Goal: Task Accomplishment & Management: Manage account settings

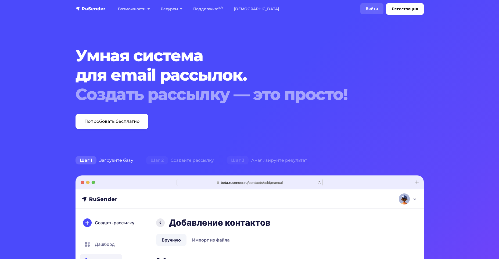
click at [373, 9] on link "Войти" at bounding box center [372, 8] width 23 height 11
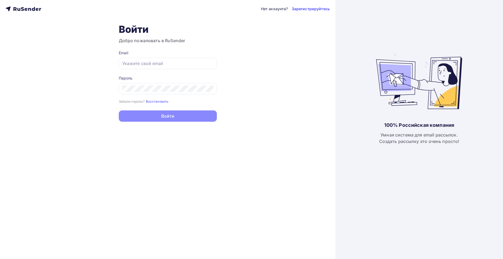
type input "mail@oskolchip.ru"
click at [166, 118] on button "Войти" at bounding box center [168, 116] width 98 height 11
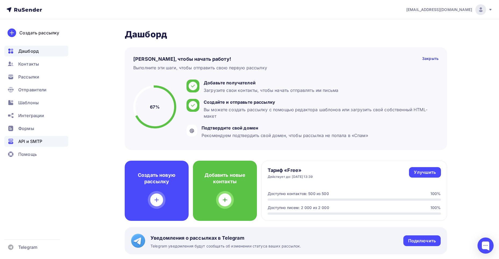
click at [29, 142] on span "API и SMTP" at bounding box center [30, 141] width 24 height 6
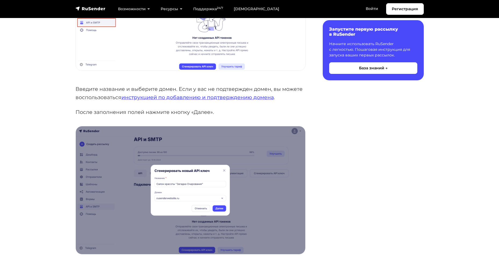
scroll to position [188, 0]
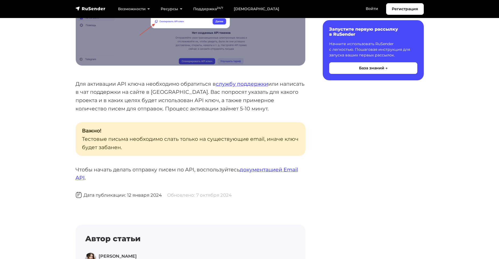
scroll to position [0, 0]
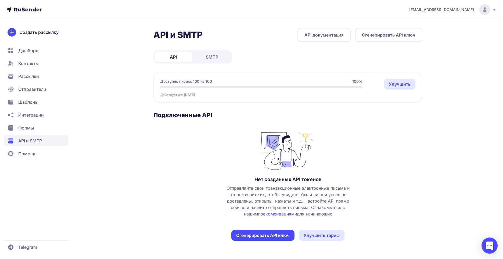
click at [252, 236] on button "Сгенерировать API ключ" at bounding box center [263, 235] width 63 height 11
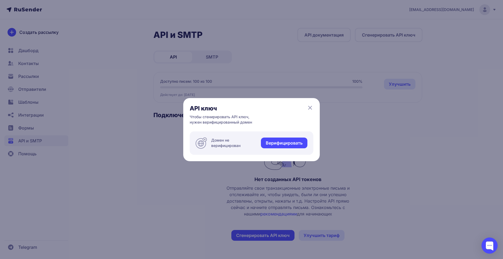
click at [309, 107] on icon at bounding box center [310, 107] width 3 height 3
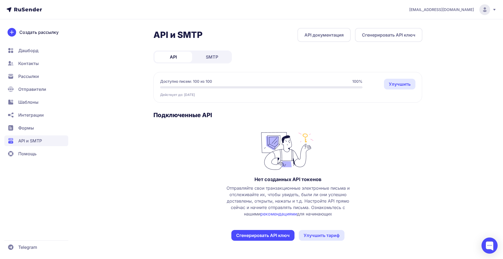
click at [27, 91] on span "Отправители" at bounding box center [32, 89] width 28 height 6
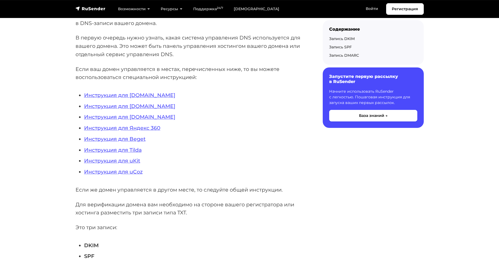
scroll to position [108, 0]
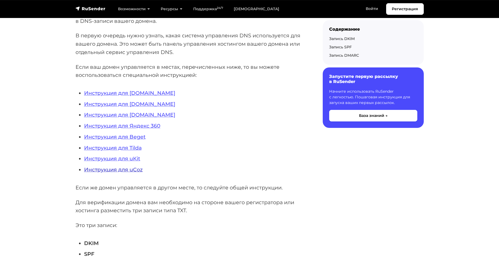
click at [133, 169] on link "Инструкция для uCoz" at bounding box center [113, 169] width 59 height 6
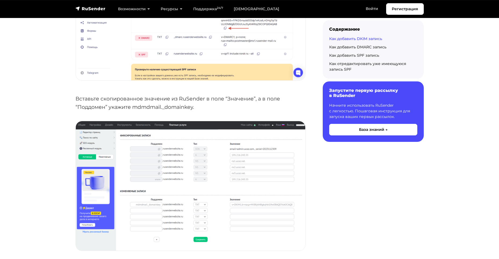
scroll to position [995, 0]
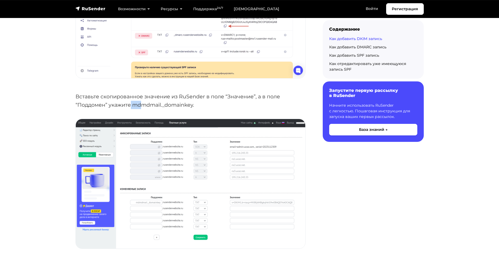
drag, startPoint x: 132, startPoint y: 105, endPoint x: 143, endPoint y: 105, distance: 11.3
click at [143, 105] on p "Вставьте скопированное значение из RuSender в поле “Значение”, а в поле “Поддом…" at bounding box center [191, 101] width 230 height 16
click at [162, 176] on img at bounding box center [191, 184] width 230 height 130
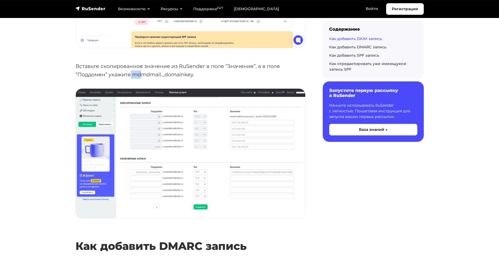
scroll to position [1049, 0]
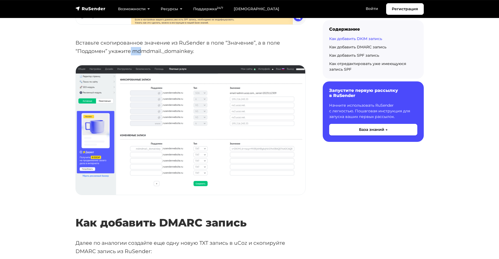
click at [189, 157] on img at bounding box center [191, 130] width 230 height 130
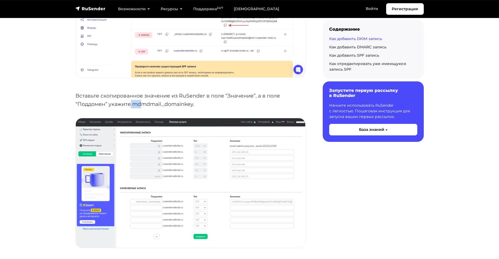
scroll to position [995, 0]
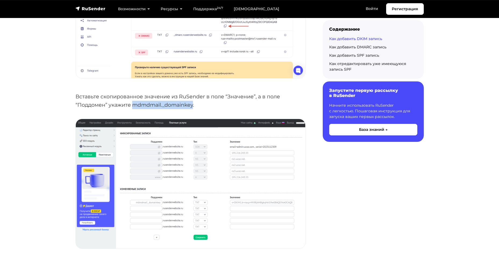
drag, startPoint x: 194, startPoint y: 105, endPoint x: 135, endPoint y: 105, distance: 58.6
click at [135, 105] on p "Вставьте скопированное значение из RuSender в поле “Значение”, а в поле “Поддом…" at bounding box center [191, 101] width 230 height 16
copy p "mdmdmail._domainkey"
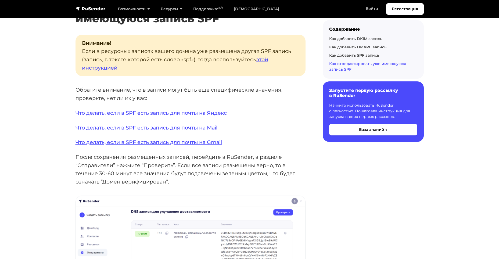
scroll to position [2017, 0]
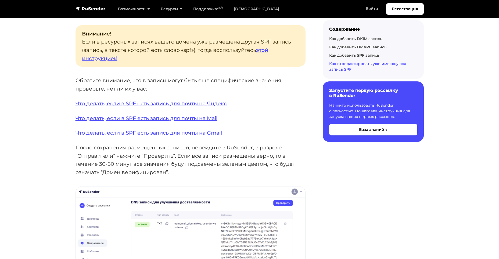
click at [268, 41] on p "Внимание! Если в ресурсных записях вашего домена уже размещена другая SPF запис…" at bounding box center [191, 46] width 230 height 42
copy p "SPF"
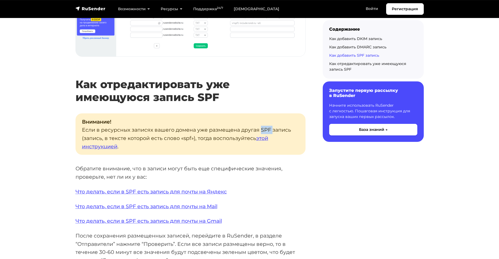
scroll to position [1926, 0]
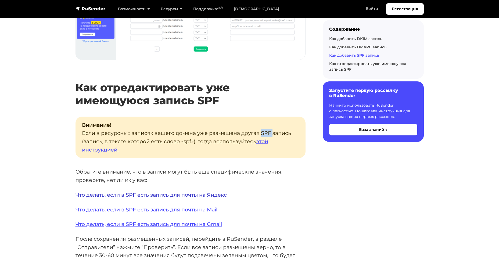
click at [191, 196] on link "Что делать, если в SPF есть запись для почты на Яндекс" at bounding box center [151, 195] width 151 height 6
click at [111, 152] on link "этой инструкцией" at bounding box center [175, 145] width 186 height 15
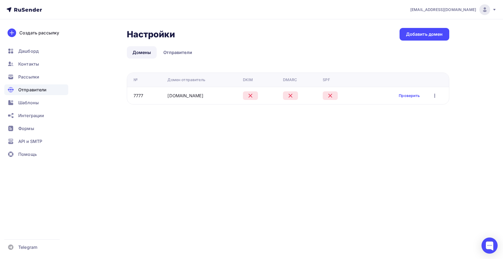
click at [249, 97] on icon at bounding box center [250, 96] width 6 height 6
click at [329, 95] on icon at bounding box center [330, 96] width 6 height 6
click at [431, 97] on div "Проверить Редактировать Удалить" at bounding box center [418, 95] width 39 height 7
click at [434, 97] on icon "button" at bounding box center [435, 96] width 6 height 6
click at [415, 112] on div "Редактировать" at bounding box center [410, 110] width 52 height 6
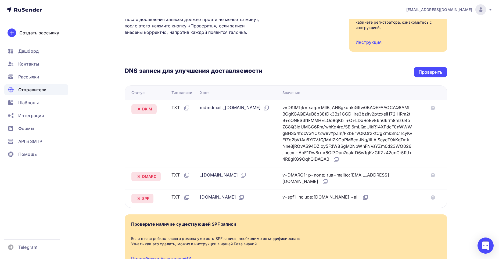
scroll to position [81, 0]
click at [270, 108] on icon at bounding box center [266, 108] width 6 height 6
click at [270, 109] on icon at bounding box center [266, 108] width 6 height 6
click at [340, 159] on icon at bounding box center [336, 159] width 6 height 6
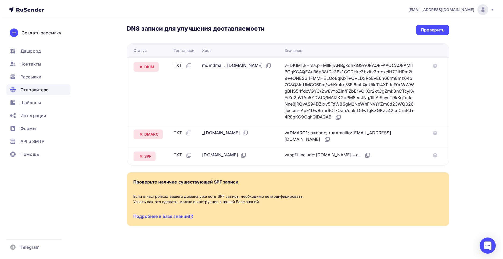
scroll to position [0, 0]
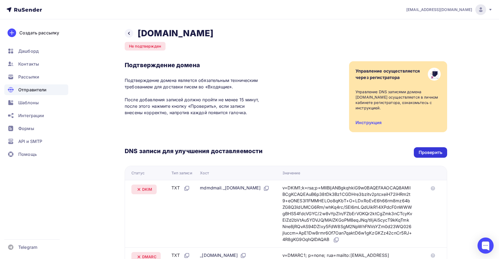
click at [432, 151] on div "Проверить" at bounding box center [431, 153] width 24 height 6
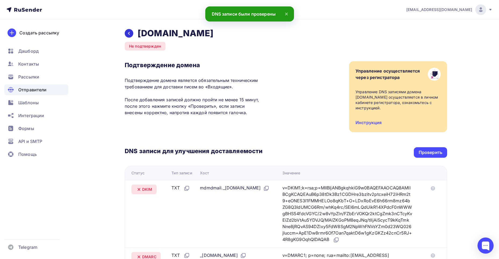
click at [132, 35] on div at bounding box center [129, 33] width 9 height 9
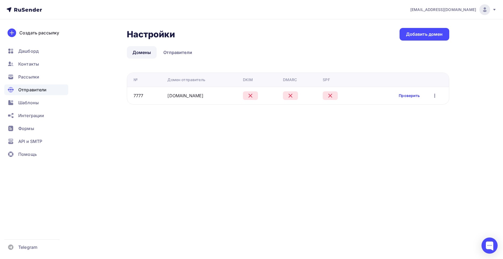
click at [411, 97] on link "Проверить" at bounding box center [409, 95] width 21 height 5
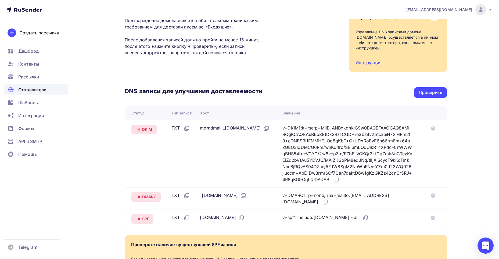
scroll to position [108, 0]
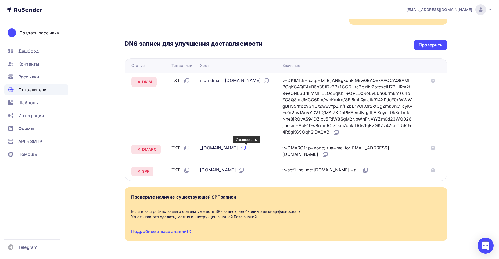
click at [247, 151] on icon at bounding box center [243, 148] width 6 height 6
click at [324, 156] on icon at bounding box center [325, 153] width 3 height 3
click at [246, 149] on icon at bounding box center [243, 147] width 3 height 3
click at [322, 155] on icon at bounding box center [325, 154] width 6 height 6
drag, startPoint x: 199, startPoint y: 148, endPoint x: 213, endPoint y: 150, distance: 14.4
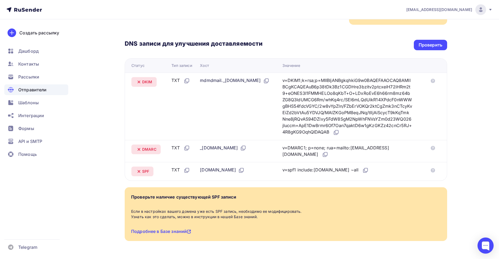
click at [213, 150] on div "_dmarc.oskolchip.ru" at bounding box center [223, 148] width 47 height 7
copy div "_dmarc"
click at [364, 172] on icon at bounding box center [365, 170] width 3 height 3
click at [429, 45] on div "Проверить" at bounding box center [431, 45] width 24 height 6
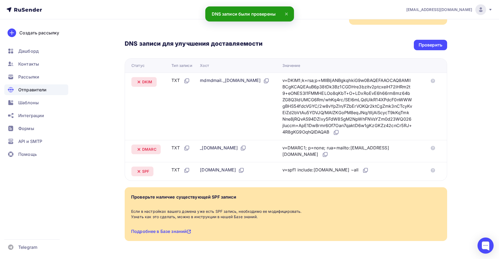
click at [369, 51] on div "DNS записи для улучшения доставляемости Проверить Статус Тип записи Хост Значен…" at bounding box center [286, 103] width 323 height 156
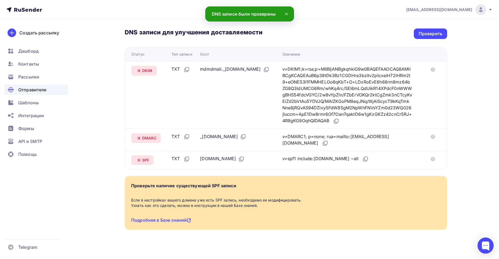
scroll to position [124, 0]
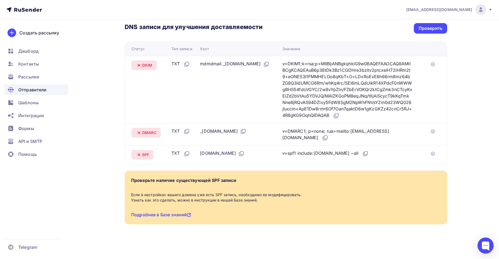
click at [34, 91] on span "Отправители" at bounding box center [32, 90] width 29 height 6
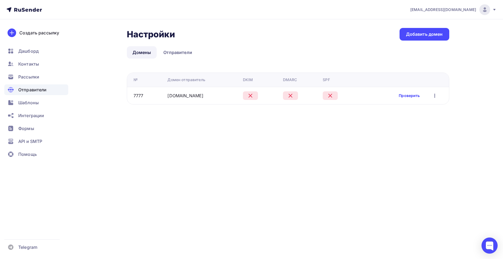
click at [417, 96] on link "Проверить" at bounding box center [409, 95] width 21 height 5
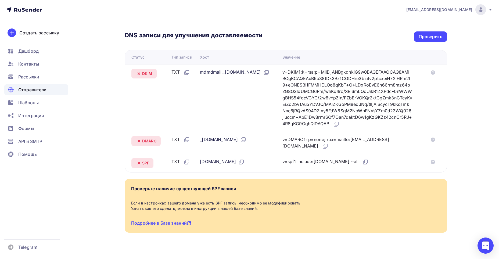
scroll to position [124, 0]
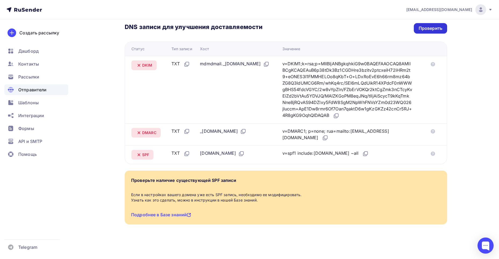
click at [427, 30] on div "Проверить" at bounding box center [431, 28] width 24 height 6
click at [425, 29] on div "Проверить" at bounding box center [431, 28] width 24 height 6
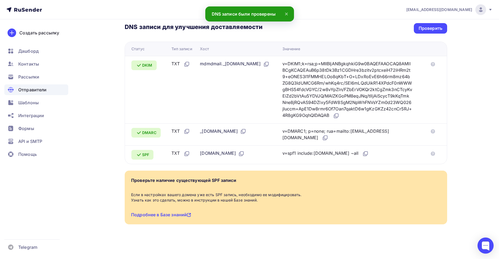
click at [35, 92] on span "Отправители" at bounding box center [32, 90] width 29 height 6
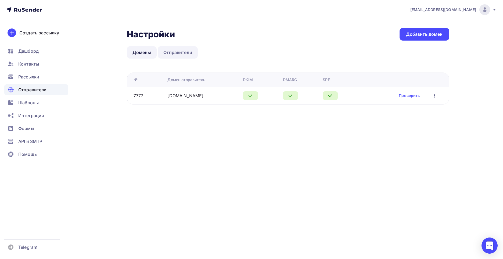
click at [187, 56] on link "Отправители" at bounding box center [178, 52] width 40 height 12
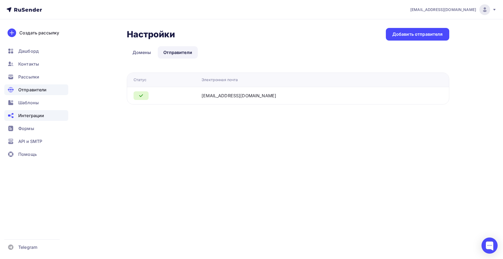
click at [32, 118] on span "Интеграции" at bounding box center [31, 115] width 26 height 6
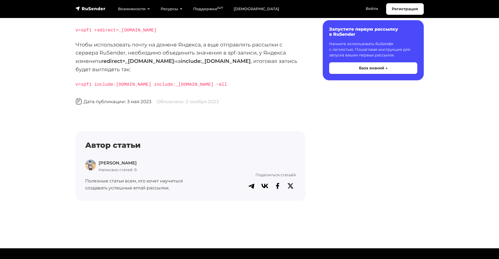
scroll to position [108, 0]
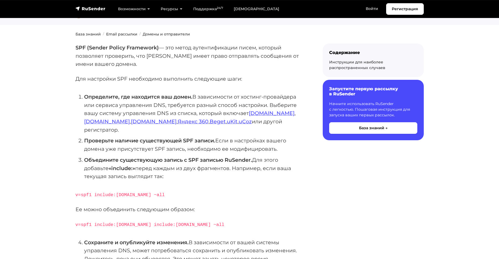
scroll to position [54, 0]
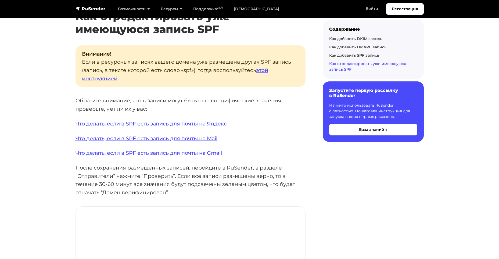
scroll to position [2006, 0]
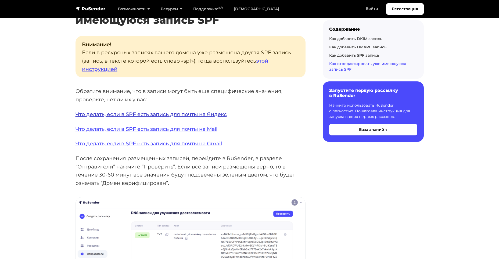
click at [177, 114] on link "Что делать, если в SPF есть запись для почты на Яндекс" at bounding box center [151, 114] width 151 height 6
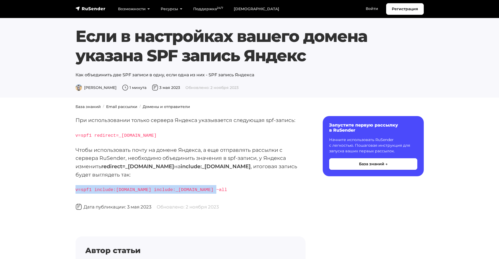
drag, startPoint x: 213, startPoint y: 190, endPoint x: 76, endPoint y: 190, distance: 137.2
click at [76, 190] on p "v=spf1 include:[DOMAIN_NAME] include:_[DOMAIN_NAME] ~all" at bounding box center [191, 189] width 230 height 9
copy code "v=spf1 include:[DOMAIN_NAME] include:_[DOMAIN_NAME] ~all"
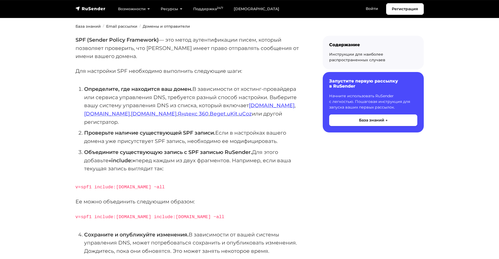
scroll to position [81, 0]
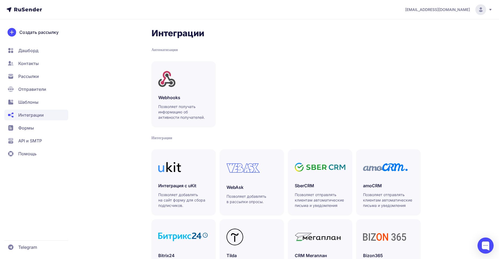
click at [21, 142] on span "API и SMTP" at bounding box center [30, 141] width 24 height 6
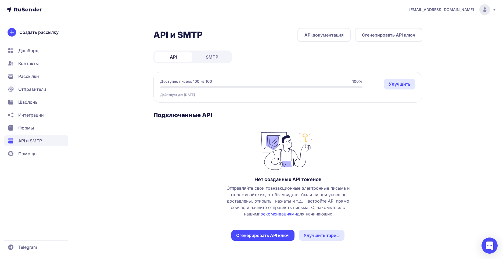
click at [253, 235] on button "Сгенерировать API ключ" at bounding box center [263, 235] width 63 height 11
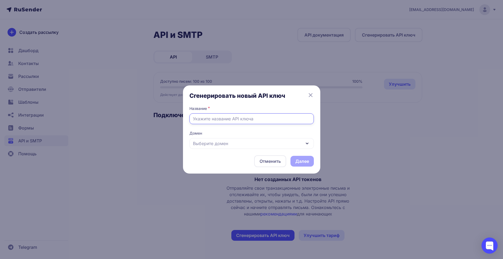
click at [225, 119] on input "text" at bounding box center [252, 118] width 125 height 11
type input "J"
click at [235, 132] on span "Домен" at bounding box center [252, 133] width 125 height 5
click at [225, 119] on input "ОсколЧип" at bounding box center [252, 118] width 125 height 11
type input "ОсколЧип- электронные компоненты"
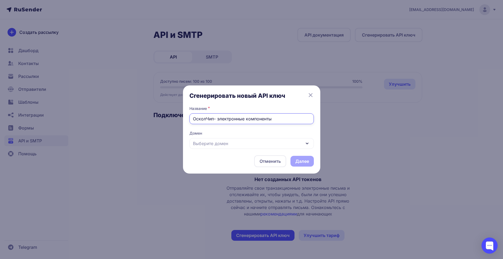
click at [216, 120] on input "ОсколЧип- электронные компоненты" at bounding box center [252, 118] width 125 height 11
click at [219, 130] on div "Сгенерировать новый API ключ Название * ОсколЧип- электронные компоненты Домен …" at bounding box center [252, 129] width 125 height 75
click at [212, 145] on span "Выберите домен" at bounding box center [210, 143] width 35 height 6
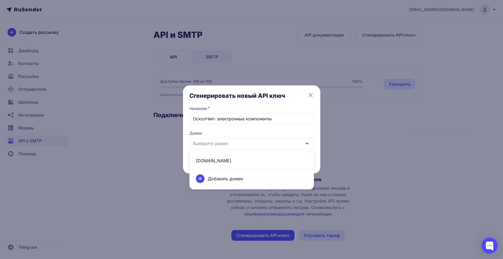
click at [212, 159] on span "oskolchip.ru" at bounding box center [252, 160] width 118 height 13
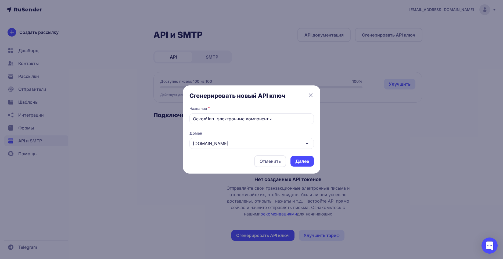
click at [198, 158] on div "Отменить Далее" at bounding box center [252, 161] width 125 height 12
click at [303, 158] on button "Далее" at bounding box center [302, 161] width 23 height 11
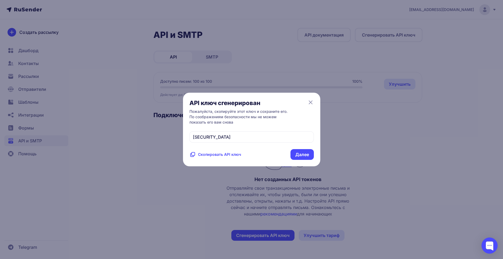
click at [214, 157] on span "Скопировать API ключ" at bounding box center [219, 154] width 43 height 5
click at [301, 160] on button "Далее" at bounding box center [302, 154] width 23 height 11
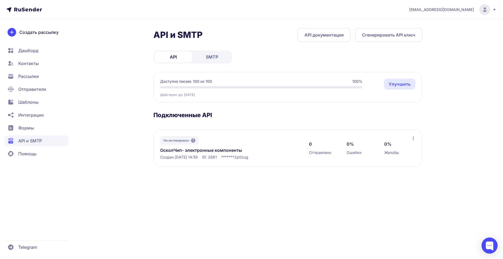
click at [413, 141] on div at bounding box center [414, 138] width 4 height 5
click at [194, 142] on icon at bounding box center [193, 141] width 4 height 4
click at [491, 248] on div at bounding box center [490, 246] width 16 height 16
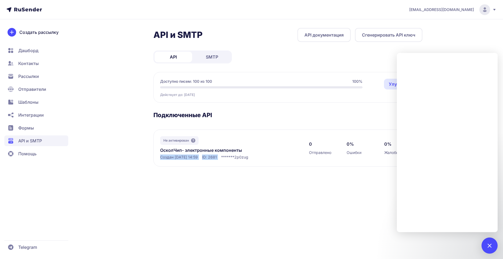
drag, startPoint x: 227, startPoint y: 159, endPoint x: 161, endPoint y: 159, distance: 66.2
click at [161, 159] on div "Создан 08.10.2025, 14:59 ID: 2681 ******* 2p0zug" at bounding box center [229, 157] width 138 height 5
copy div "Создан 08.10.2025, 14:59 ID: 2681"
click at [474, 35] on div "mail@oskolchip.ru API и SMTP API документация Сгенерировать API ключ API SMTP Д…" at bounding box center [251, 129] width 503 height 259
click at [452, 47] on div "mail@oskolchip.ru API и SMTP API документация Сгенерировать API ключ API SMTP Д…" at bounding box center [251, 129] width 503 height 259
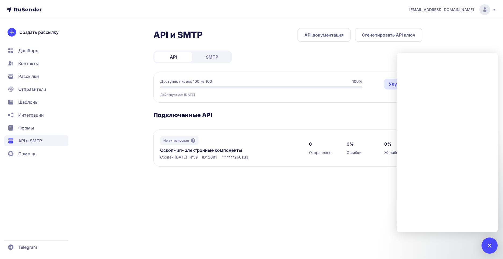
click at [494, 10] on icon at bounding box center [495, 10] width 4 height 4
click at [491, 247] on div at bounding box center [489, 245] width 7 height 7
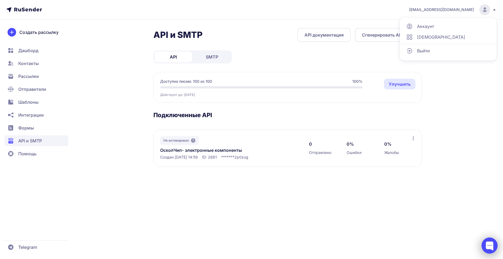
click at [488, 249] on div at bounding box center [490, 246] width 16 height 16
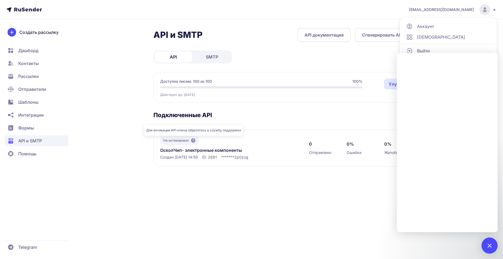
click at [192, 141] on icon at bounding box center [193, 141] width 4 height 4
click at [193, 140] on icon at bounding box center [193, 141] width 4 height 4
click at [33, 151] on span "Помощь" at bounding box center [27, 154] width 18 height 6
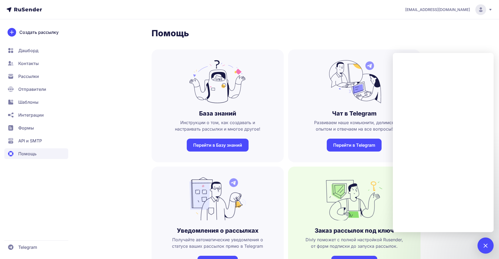
click at [490, 9] on icon at bounding box center [491, 10] width 4 height 4
click at [417, 39] on span "[DEMOGRAPHIC_DATA]" at bounding box center [437, 37] width 48 height 6
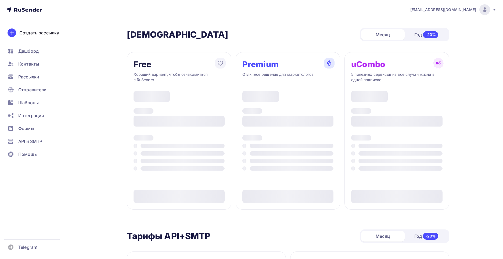
type input "500"
type input "100"
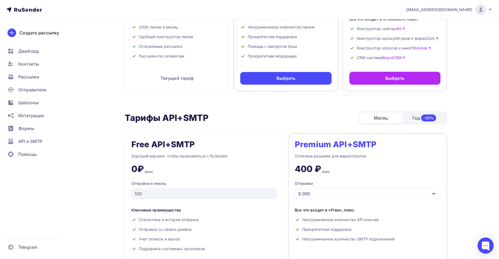
scroll to position [161, 0]
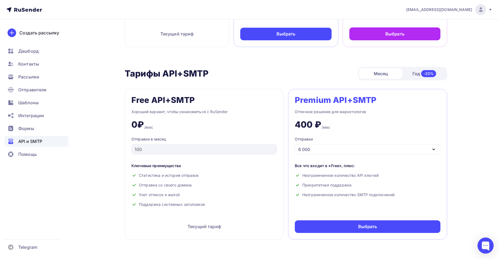
click at [29, 143] on span "API и SMTP" at bounding box center [30, 141] width 24 height 6
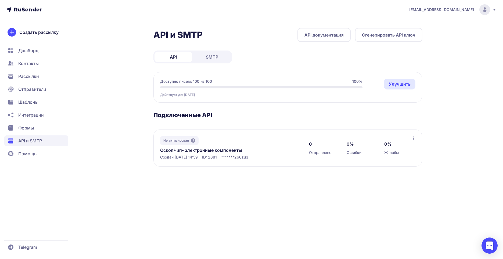
click at [33, 157] on span "Помощь" at bounding box center [27, 154] width 18 height 6
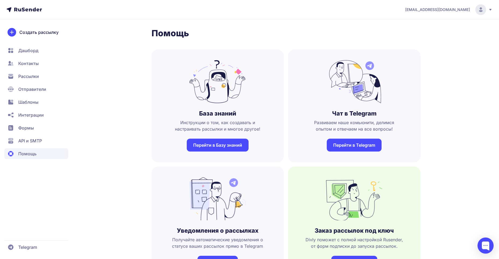
click at [361, 147] on link "Перейти в Telegram" at bounding box center [354, 145] width 55 height 13
click at [485, 251] on div at bounding box center [486, 246] width 16 height 16
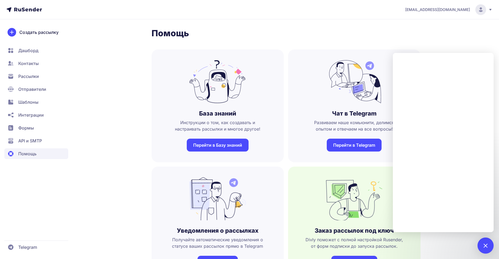
click at [33, 143] on span "API и SMTP" at bounding box center [30, 141] width 24 height 6
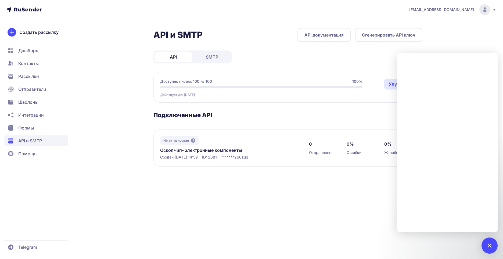
click at [316, 218] on div "mail@oskolchip.ru API и SMTP API документация Сгенерировать API ключ API SMTP Д…" at bounding box center [251, 129] width 503 height 259
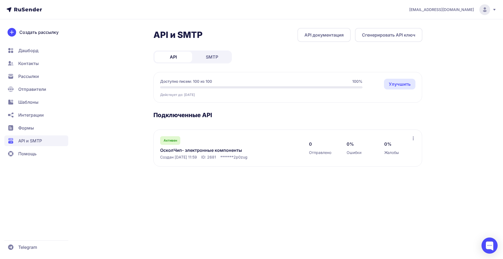
click at [42, 77] on span "Рассылки" at bounding box center [36, 76] width 64 height 11
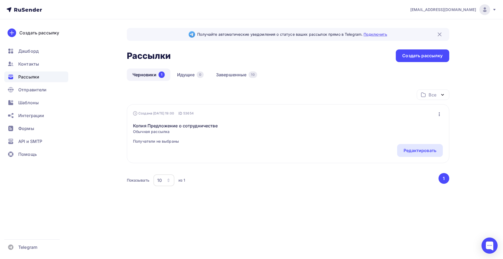
click at [383, 36] on link "Подключить" at bounding box center [375, 34] width 23 height 5
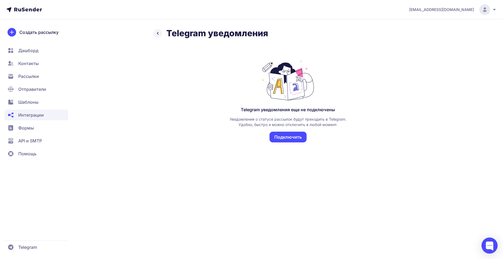
click at [285, 135] on button "Подключить" at bounding box center [288, 137] width 37 height 11
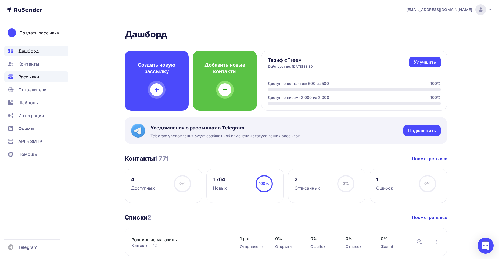
click at [30, 81] on div "Рассылки" at bounding box center [36, 77] width 64 height 11
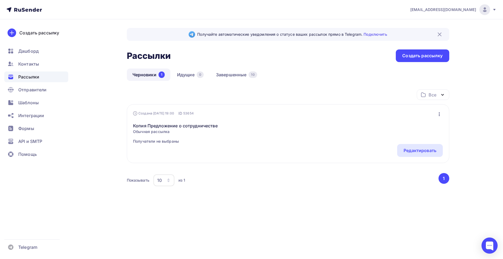
click at [441, 36] on img at bounding box center [440, 34] width 6 height 6
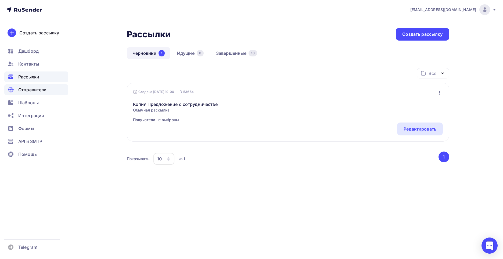
click at [28, 89] on span "Отправители" at bounding box center [32, 90] width 29 height 6
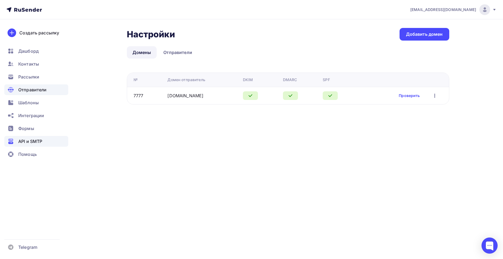
click at [36, 140] on span "API и SMTP" at bounding box center [30, 141] width 24 height 6
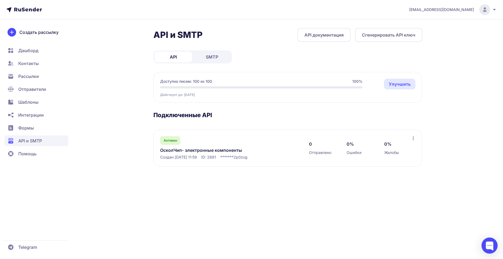
click at [208, 149] on link "ОсколЧип- электронные компоненты" at bounding box center [215, 150] width 110 height 6
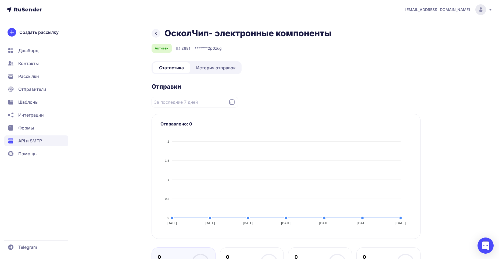
click at [214, 70] on span "История отправок" at bounding box center [216, 68] width 40 height 6
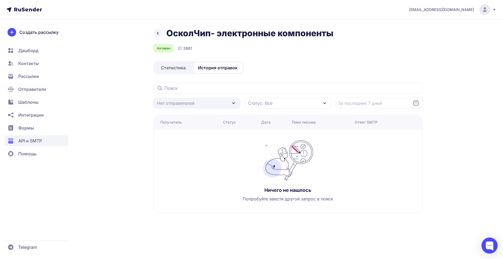
click at [174, 66] on span "Статистика" at bounding box center [173, 68] width 25 height 6
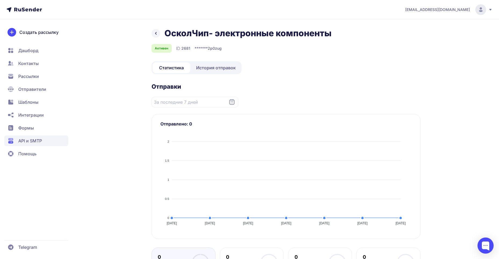
click at [157, 36] on icon at bounding box center [156, 33] width 6 height 6
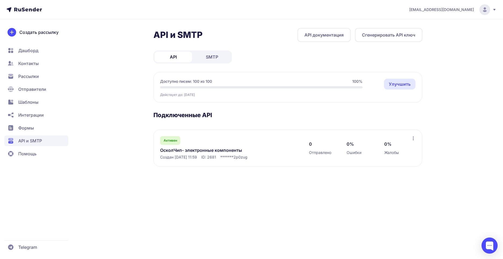
click at [413, 140] on icon at bounding box center [413, 139] width 1 height 4
click at [230, 156] on span "*******" at bounding box center [227, 157] width 13 height 5
click at [210, 152] on link "ОсколЧип- электронные компоненты" at bounding box center [215, 150] width 110 height 6
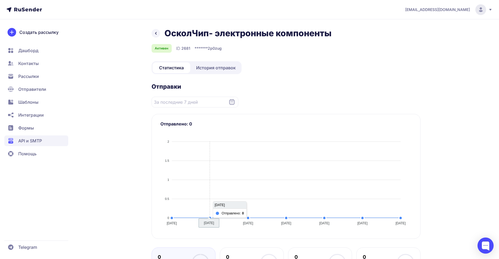
click at [217, 69] on span "История отправок" at bounding box center [216, 68] width 40 height 6
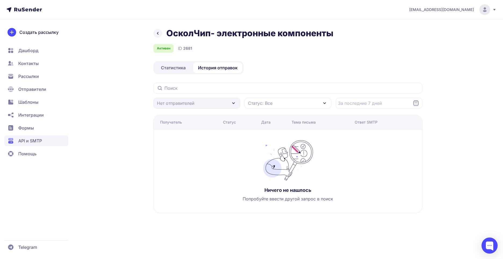
click at [172, 67] on span "Статистика" at bounding box center [173, 68] width 25 height 6
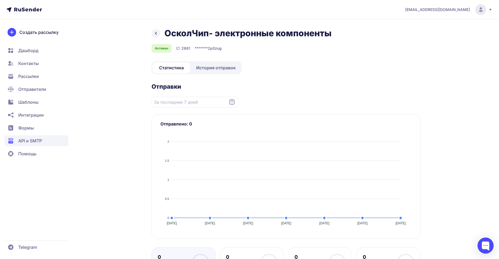
click at [209, 45] on div "Активен ID 2681 ******* 2p0zug" at bounding box center [286, 48] width 269 height 9
click at [207, 49] on span "*******" at bounding box center [201, 48] width 13 height 5
click at [158, 34] on icon at bounding box center [156, 33] width 6 height 6
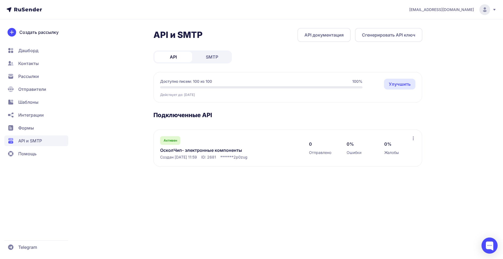
click at [244, 159] on span "2p0zug" at bounding box center [241, 157] width 14 height 5
click at [320, 34] on link "API документация" at bounding box center [324, 35] width 53 height 14
click at [401, 39] on button "Сгенерировать API ключ" at bounding box center [389, 35] width 68 height 14
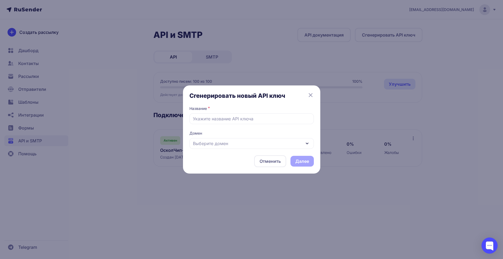
click at [309, 95] on icon at bounding box center [311, 95] width 6 height 6
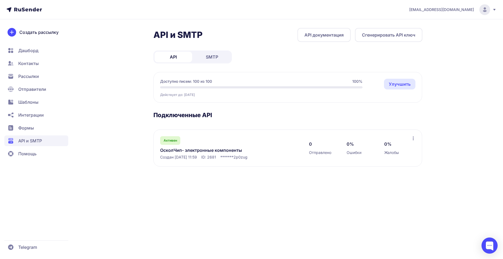
click at [416, 138] on div "Активен ОсколЧип- электронные компоненты Создан 08.10.2025, 11:59 ID: 2681 ****…" at bounding box center [288, 148] width 269 height 37
click at [413, 139] on icon at bounding box center [414, 138] width 4 height 4
click at [390, 153] on span "Переименовать" at bounding box center [392, 150] width 34 height 6
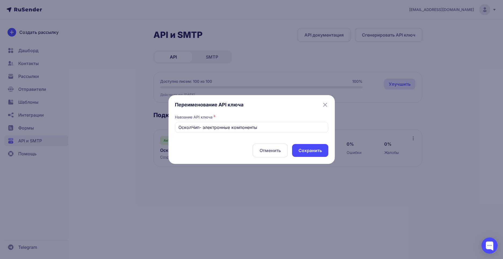
click at [223, 140] on div "Переименование API ключа Навзание API ключа * ОсколЧип- электронные компоненты …" at bounding box center [252, 130] width 154 height 56
click at [327, 105] on icon at bounding box center [325, 105] width 6 height 6
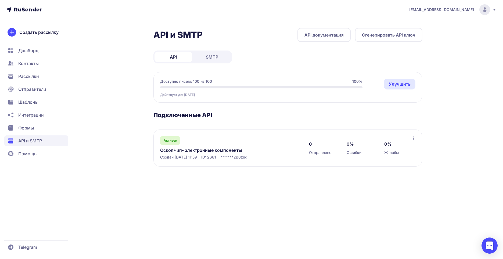
click at [35, 64] on span "Контакты" at bounding box center [28, 63] width 20 height 6
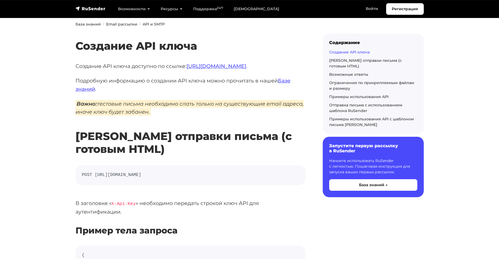
scroll to position [108, 0]
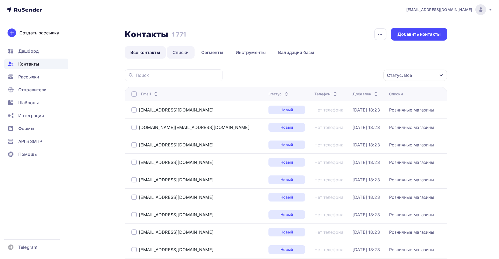
click at [183, 55] on link "Списки" at bounding box center [181, 52] width 28 height 12
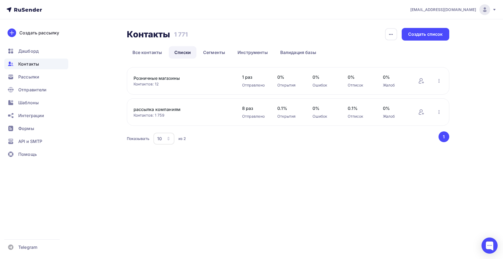
click at [177, 80] on link "Розничные магазины" at bounding box center [179, 78] width 91 height 6
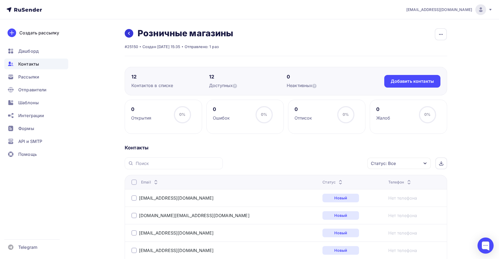
click at [131, 35] on link at bounding box center [129, 33] width 9 height 9
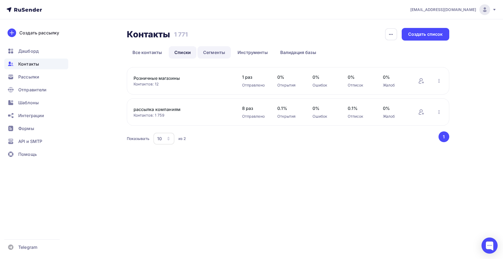
click at [209, 53] on link "Сегменты" at bounding box center [214, 52] width 33 height 12
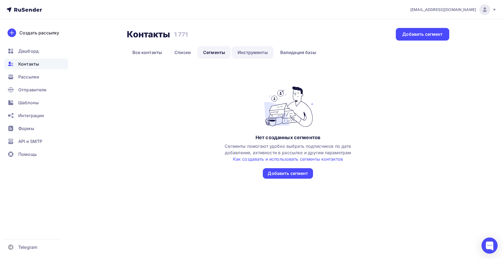
click at [256, 55] on link "Инструменты" at bounding box center [253, 52] width 42 height 12
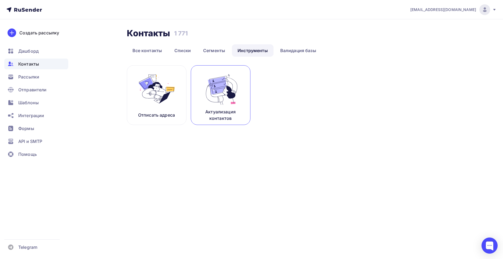
click at [228, 87] on img at bounding box center [221, 89] width 36 height 34
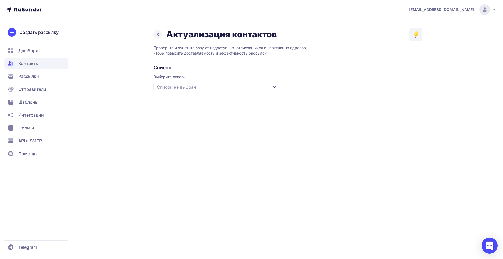
click at [228, 87] on div "Список не выбран" at bounding box center [218, 87] width 128 height 11
click at [184, 119] on div "Розничные магазины" at bounding box center [218, 120] width 122 height 13
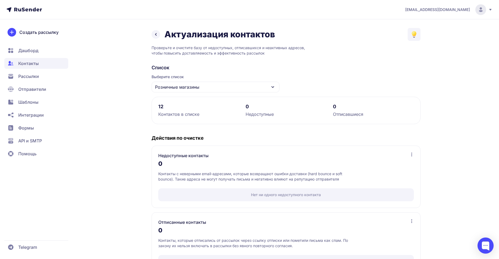
click at [239, 90] on div "Розничные магазины" at bounding box center [216, 87] width 128 height 11
click at [191, 108] on div "Все контакты" at bounding box center [216, 103] width 122 height 13
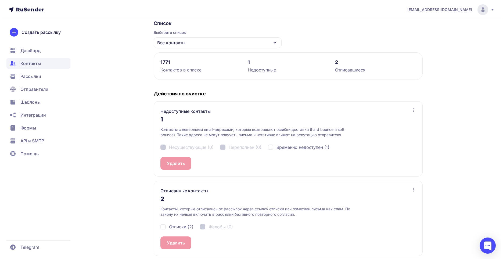
scroll to position [48, 0]
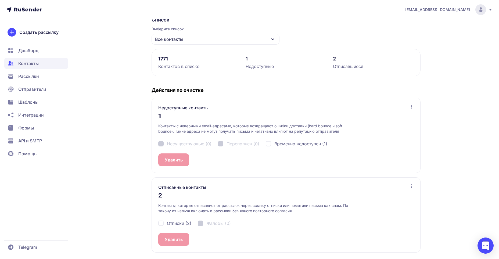
click at [174, 159] on div "Недоступные контакты 1 Контакты с неверными email-адресами, которые возвращают …" at bounding box center [286, 135] width 269 height 75
click at [130, 165] on div "Актуализация контактов Проверьте и очистите базу от недоступных, отписавшихся и…" at bounding box center [249, 119] width 387 height 279
click at [271, 145] on div "Временно недоступен (1)" at bounding box center [297, 144] width 62 height 6
checkbox input "true"
click at [179, 163] on button "Удалить 1" at bounding box center [174, 160] width 33 height 13
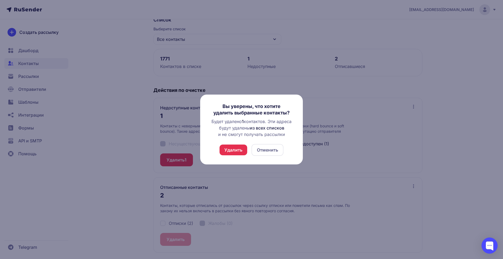
click at [236, 151] on button "Удалить" at bounding box center [234, 150] width 28 height 11
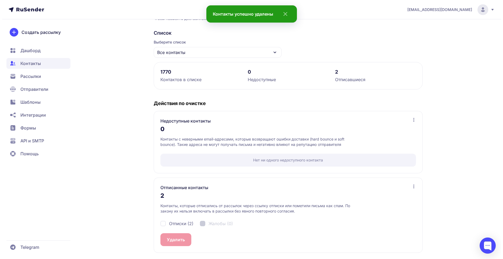
scroll to position [35, 0]
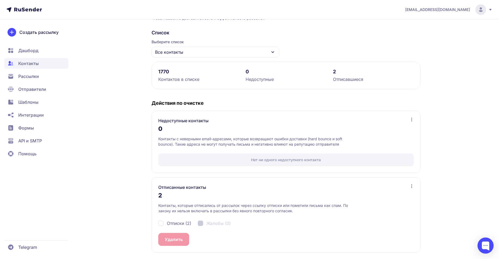
click at [163, 225] on div "Отписки (2)" at bounding box center [174, 223] width 33 height 6
checkbox input "true"
click at [180, 239] on button "Удалить 2" at bounding box center [175, 239] width 34 height 13
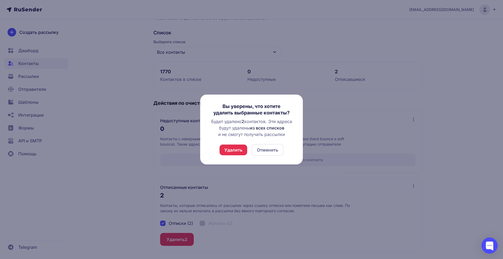
click at [240, 149] on button "Удалить" at bounding box center [234, 150] width 28 height 11
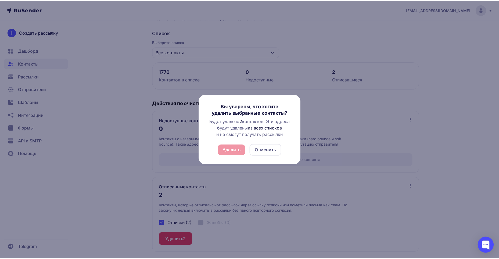
scroll to position [0, 0]
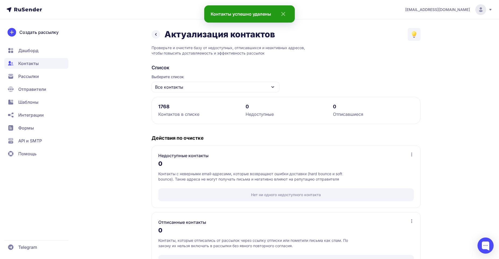
click at [304, 76] on div "Список Выберите список Все контакты 1768 Контактов в списке 0 Недоступные 0 Отп…" at bounding box center [286, 170] width 269 height 210
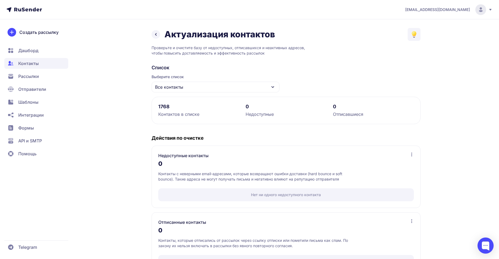
click at [157, 34] on icon at bounding box center [156, 34] width 6 height 6
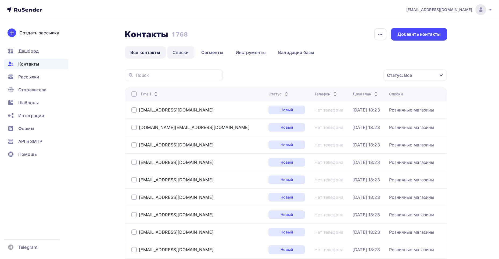
click at [180, 53] on link "Списки" at bounding box center [181, 52] width 28 height 12
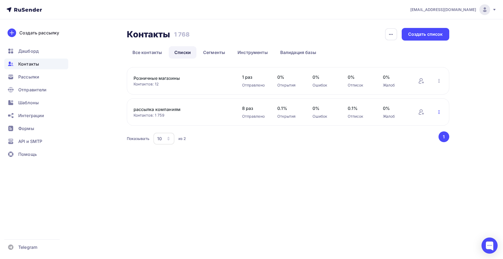
click at [438, 112] on icon "button" at bounding box center [439, 112] width 6 height 6
click at [139, 56] on link "Все контакты" at bounding box center [147, 52] width 41 height 12
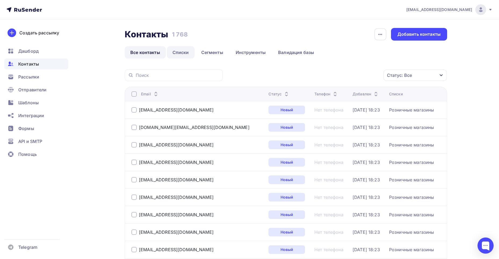
click at [186, 55] on link "Списки" at bounding box center [181, 52] width 28 height 12
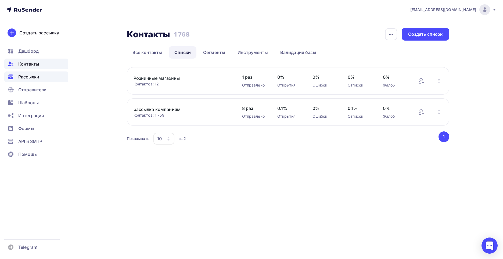
click at [31, 76] on span "Рассылки" at bounding box center [28, 77] width 21 height 6
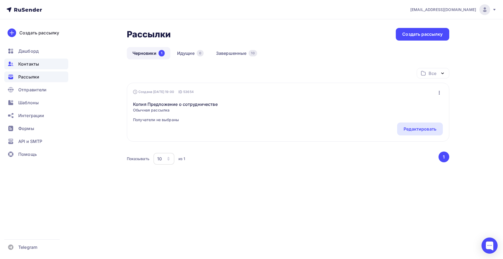
click at [31, 67] on div "Контакты" at bounding box center [36, 64] width 64 height 11
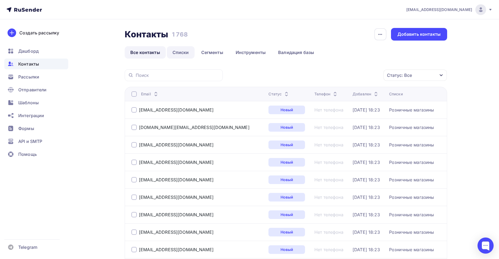
click at [185, 53] on link "Списки" at bounding box center [181, 52] width 28 height 12
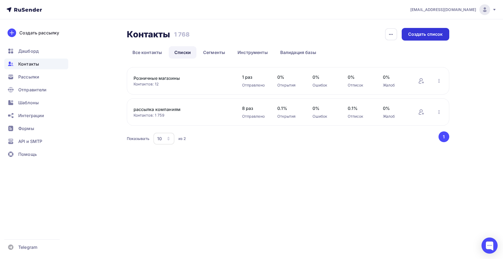
click at [440, 36] on div "Создать список" at bounding box center [426, 34] width 35 height 6
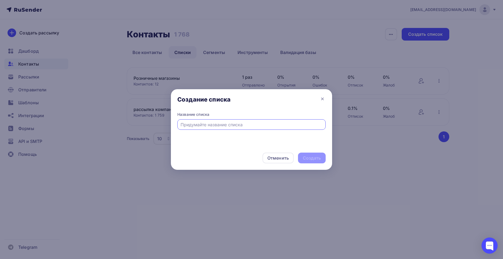
click at [229, 124] on input "text" at bounding box center [252, 125] width 142 height 6
type input "З"
type input "[PERSON_NAME]"
type input "Запчасти бытовой техники"
click at [313, 157] on div "Создать" at bounding box center [312, 158] width 18 height 6
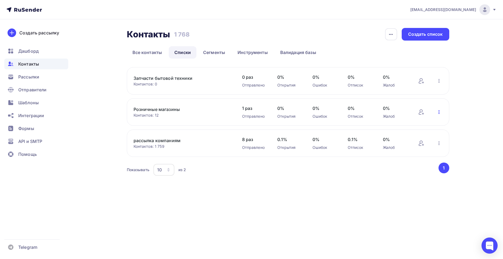
click at [441, 112] on icon "button" at bounding box center [439, 112] width 6 height 6
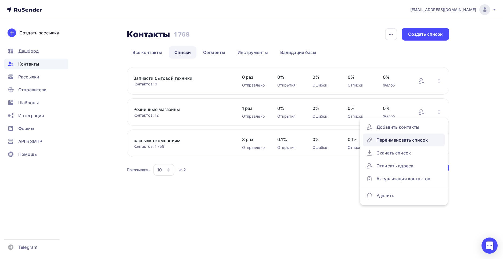
click at [392, 138] on div "Переименовать список" at bounding box center [404, 140] width 75 height 9
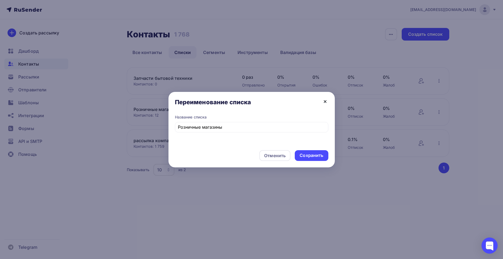
click at [325, 98] on icon at bounding box center [325, 101] width 6 height 6
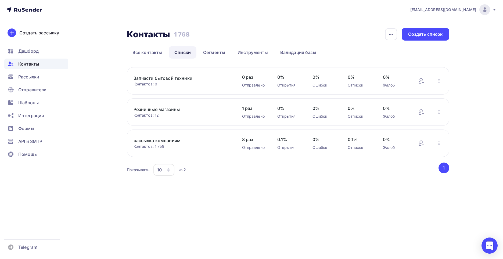
click at [482, 124] on div "[EMAIL_ADDRESS][DOMAIN_NAME] Аккаунт Тарифы Выйти Создать рассылку [GEOGRAPHIC_…" at bounding box center [251, 99] width 503 height 199
click at [495, 11] on icon at bounding box center [495, 10] width 4 height 4
click at [481, 75] on div "[EMAIL_ADDRESS][DOMAIN_NAME] Аккаунт Тарифы Выйти Создать рассылку [GEOGRAPHIC_…" at bounding box center [251, 99] width 503 height 199
click at [20, 9] on icon at bounding box center [24, 9] width 36 height 6
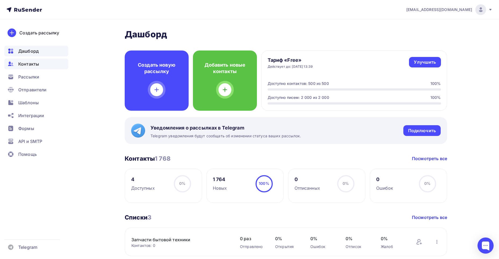
click at [32, 64] on span "Контакты" at bounding box center [28, 64] width 21 height 6
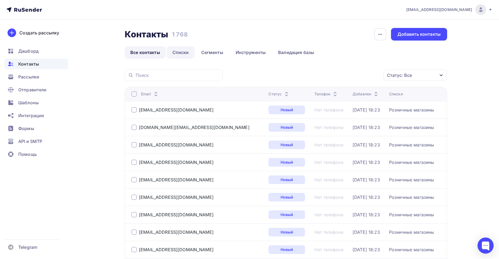
click at [182, 54] on link "Списки" at bounding box center [181, 52] width 28 height 12
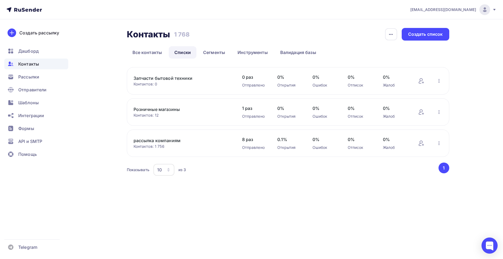
click at [187, 79] on link "Запчасти бытовой техники" at bounding box center [179, 78] width 91 height 6
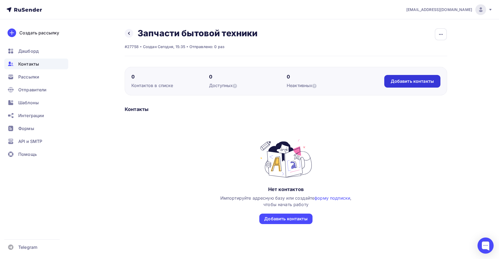
click at [415, 83] on div "Добавить контакты" at bounding box center [412, 81] width 43 height 6
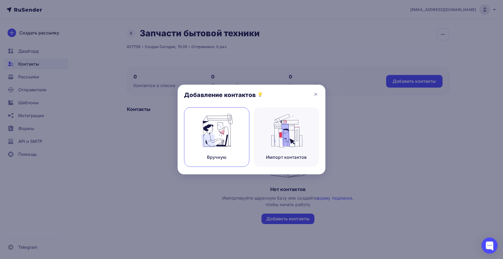
click at [227, 138] on img at bounding box center [217, 131] width 36 height 34
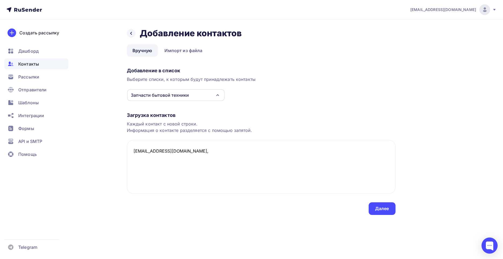
type textarea "[EMAIL_ADDRESS][DOMAIN_NAME],"
click at [279, 119] on div "Загрузка контактов Каждый контакт с новой строки. Информация о контакте разделя…" at bounding box center [261, 158] width 269 height 114
drag, startPoint x: 211, startPoint y: 150, endPoint x: 116, endPoint y: 150, distance: 94.9
click at [116, 150] on div "Назад Добавление контактов Добавление контактов Вручную Импорт из файла Вручную…" at bounding box center [251, 127] width 441 height 217
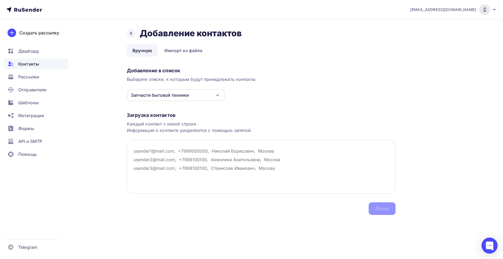
paste textarea "[EMAIL_ADDRESS][DOMAIN_NAME]"
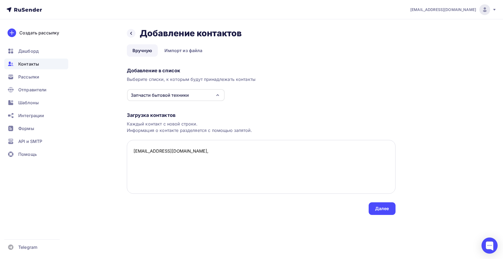
paste textarea "[PHONE_NUMBER]"
type textarea "[EMAIL_ADDRESS][DOMAIN_NAME], [PHONE_NUMBER], Техностандарт"
